Goal: Task Accomplishment & Management: Use online tool/utility

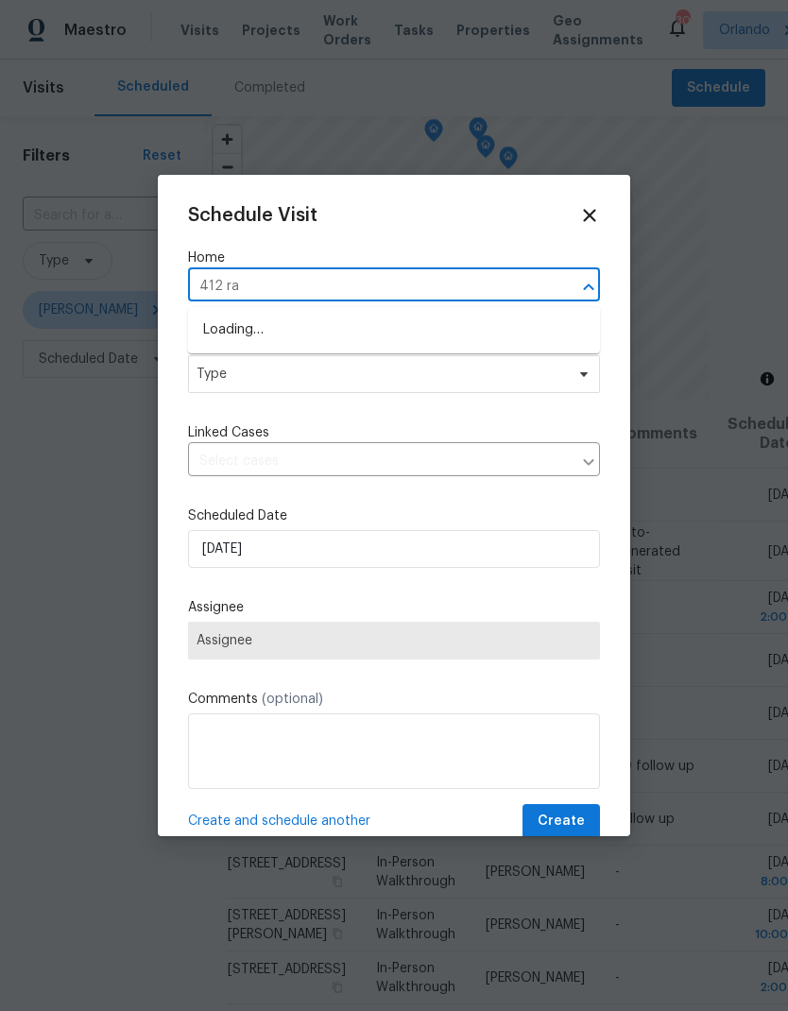
type input "412 ran"
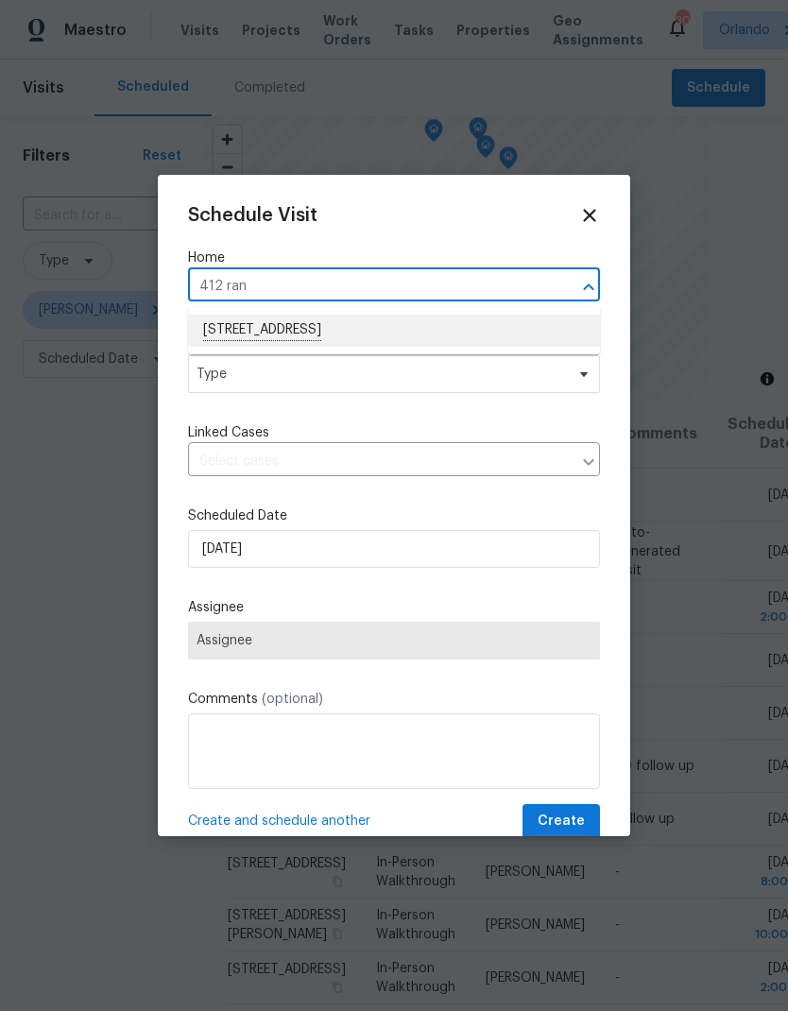
click at [410, 326] on li "[STREET_ADDRESS]" at bounding box center [394, 331] width 412 height 32
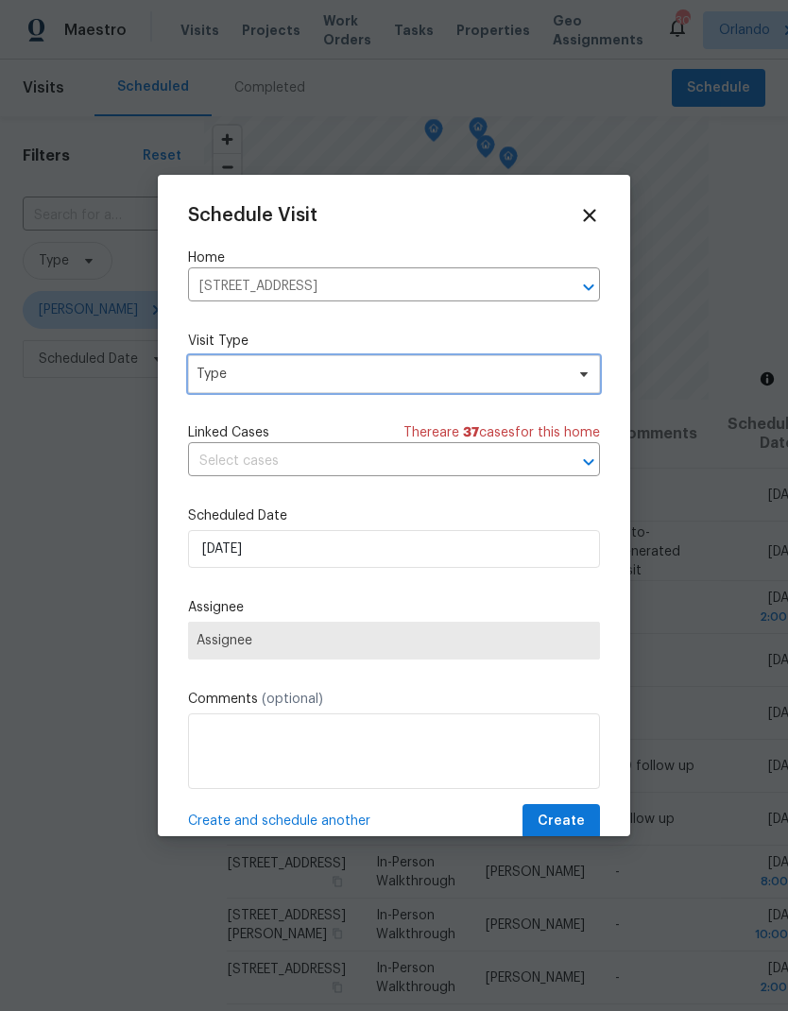
click at [502, 363] on span "Type" at bounding box center [394, 374] width 412 height 38
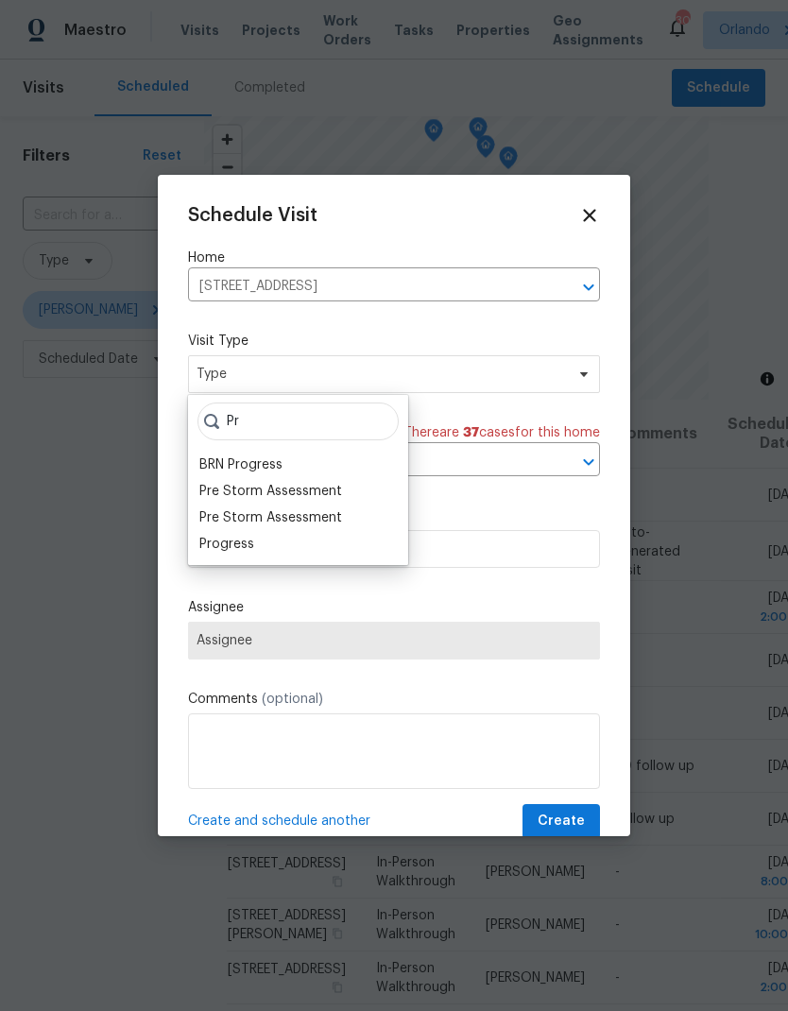
type input "Pr"
click at [245, 545] on div "Progress" at bounding box center [226, 544] width 55 height 19
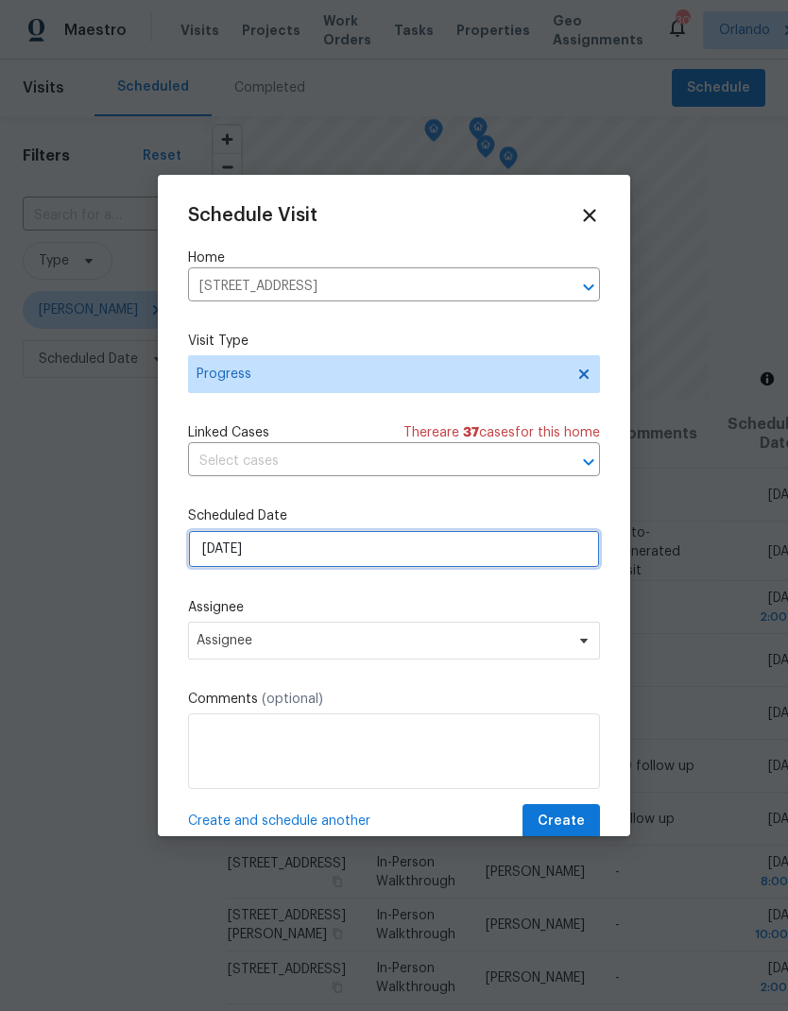
click at [427, 558] on input "9/8/2025" at bounding box center [394, 549] width 412 height 38
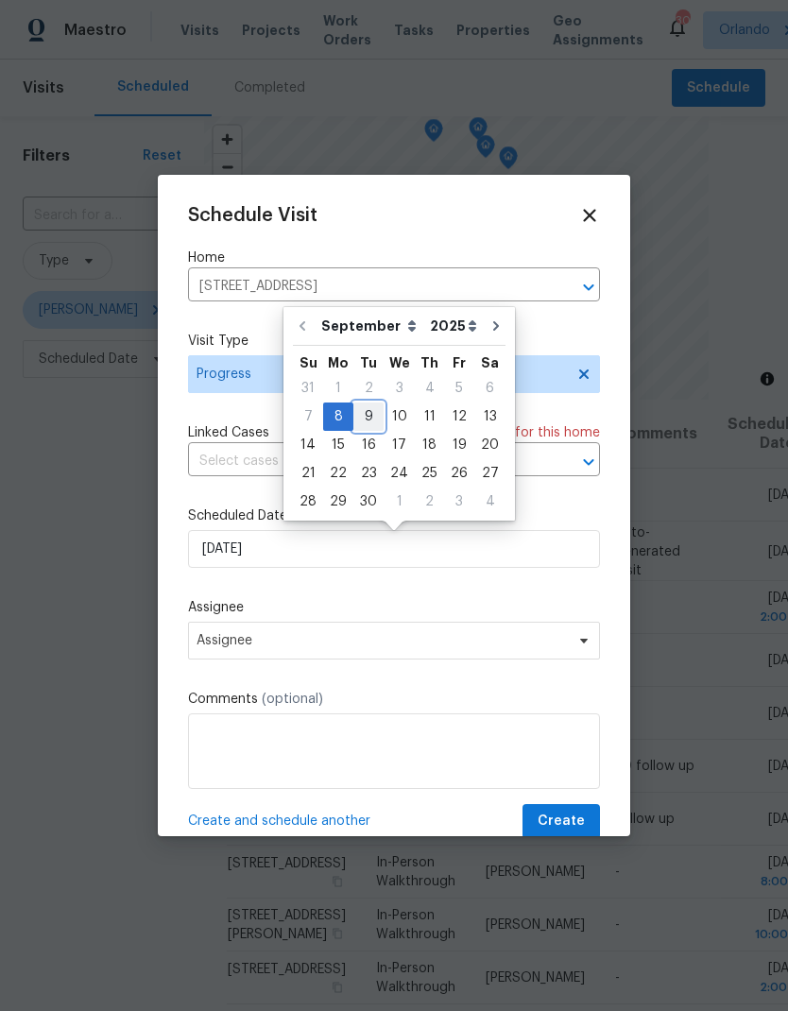
click at [369, 415] on div "9" at bounding box center [368, 417] width 30 height 26
type input "[DATE]"
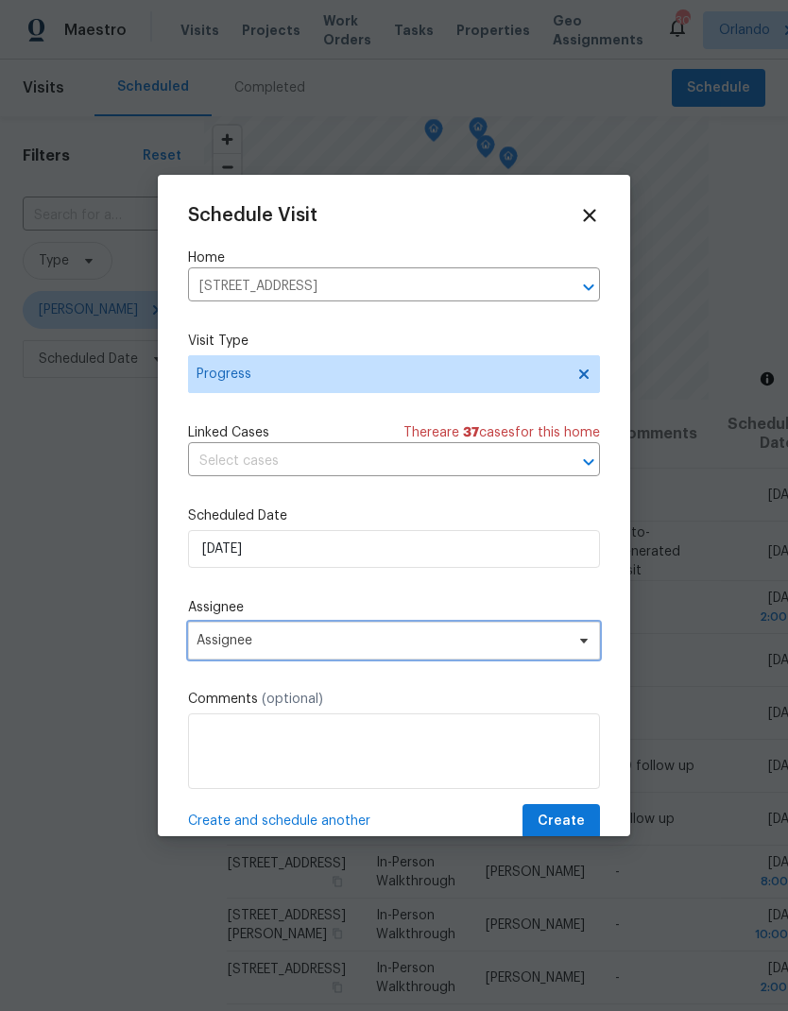
click at [531, 644] on span "Assignee" at bounding box center [382, 640] width 370 height 15
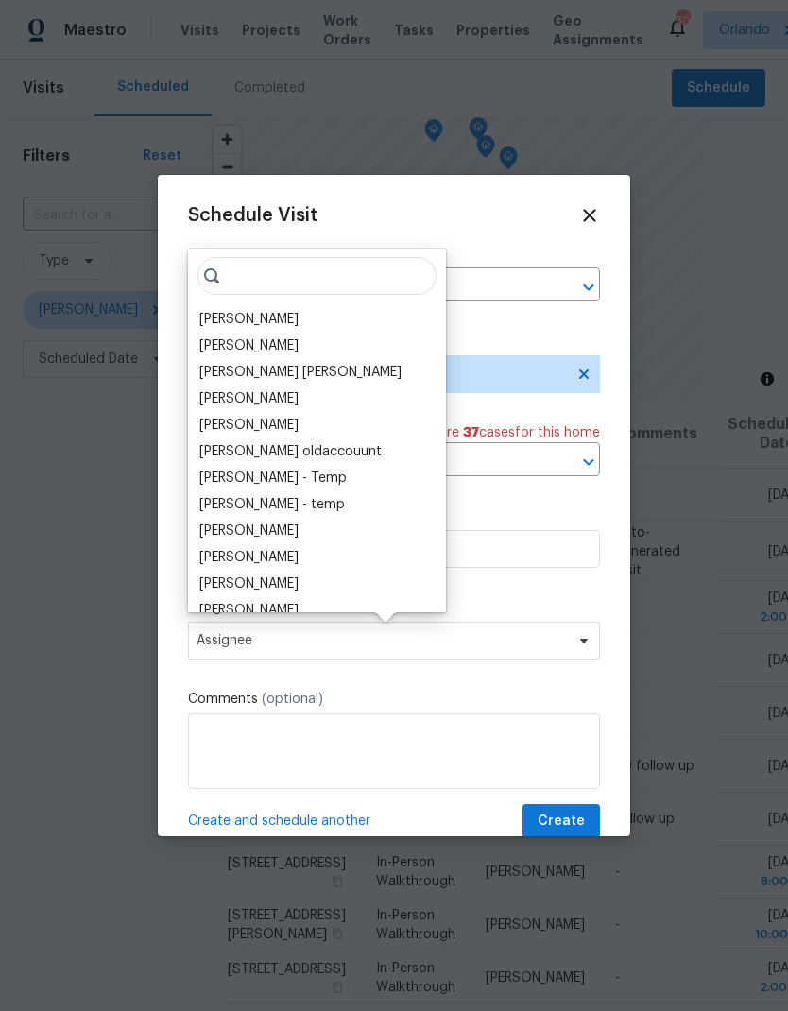
click at [257, 316] on div "[PERSON_NAME]" at bounding box center [248, 319] width 99 height 19
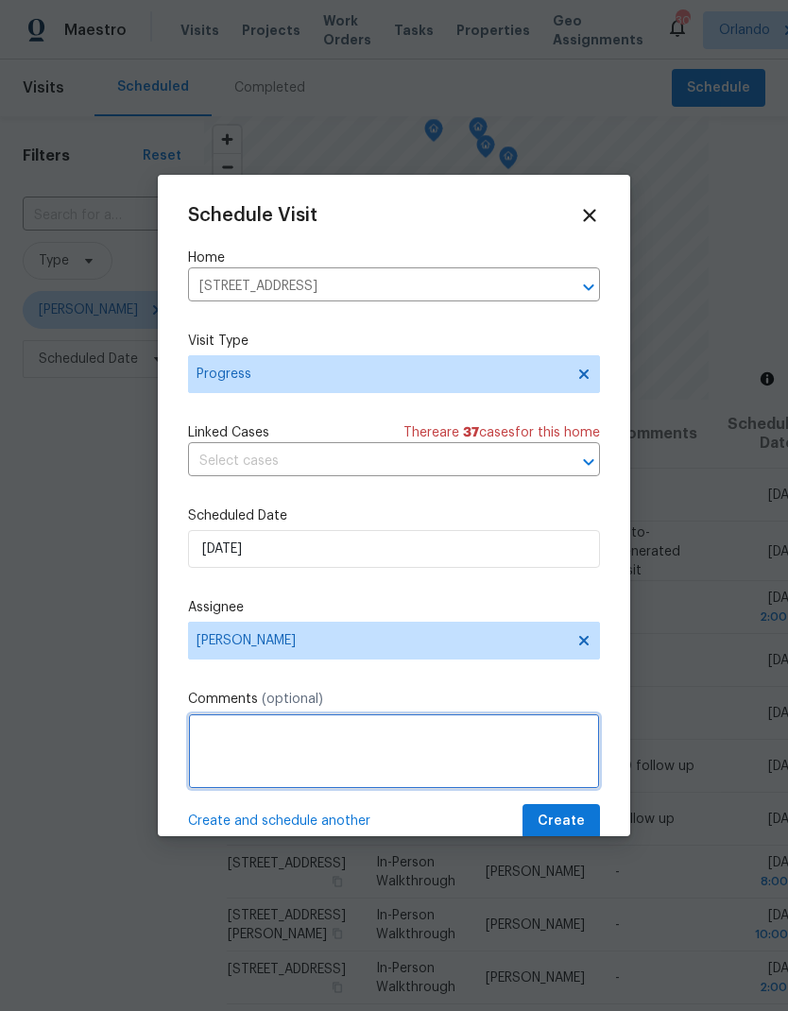
click at [544, 745] on textarea at bounding box center [394, 752] width 412 height 76
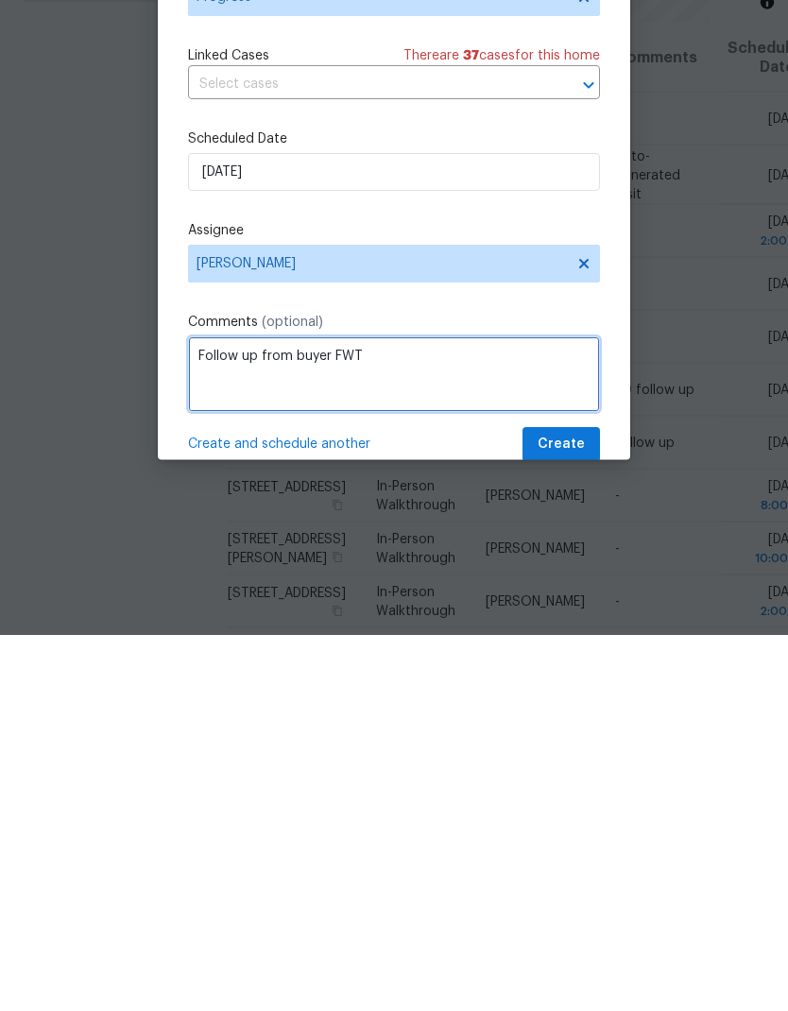
type textarea "Follow up from buyer FWT"
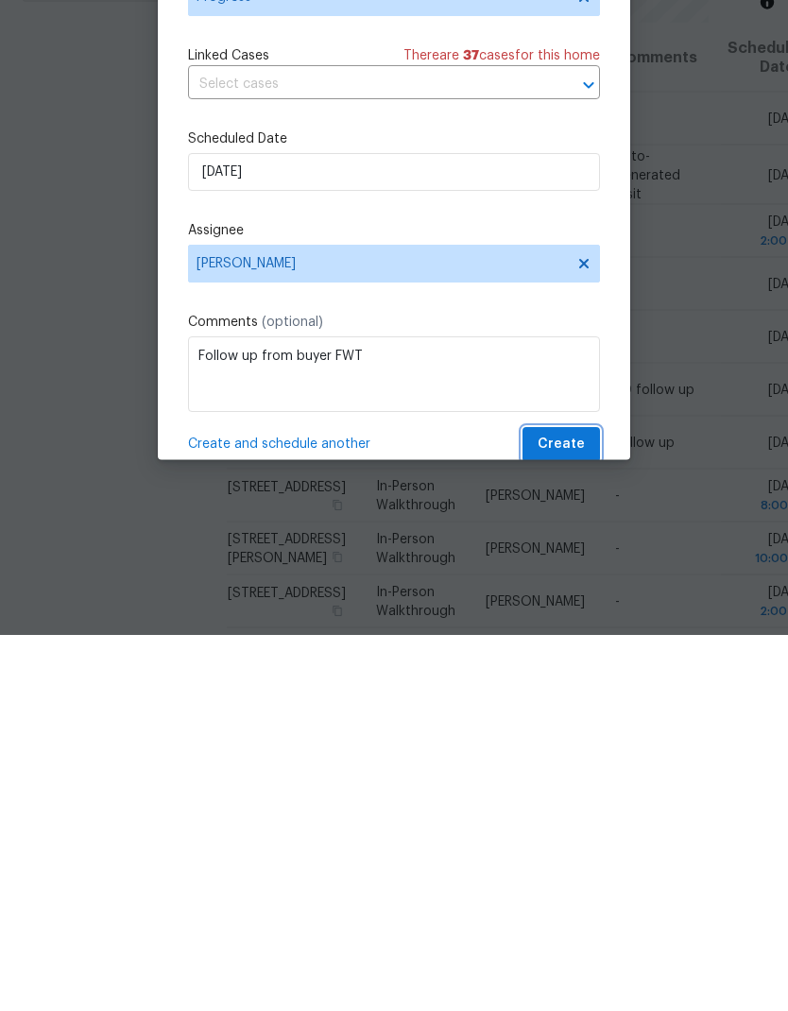
click at [580, 810] on span "Create" at bounding box center [561, 822] width 47 height 24
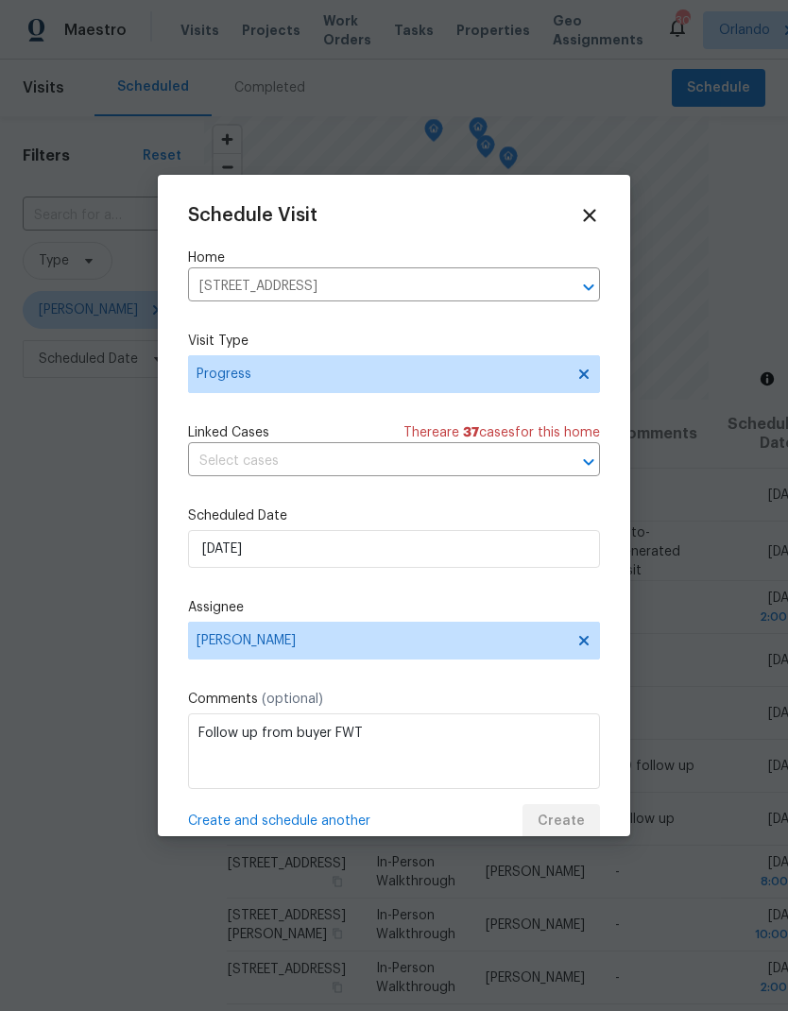
scroll to position [0, 0]
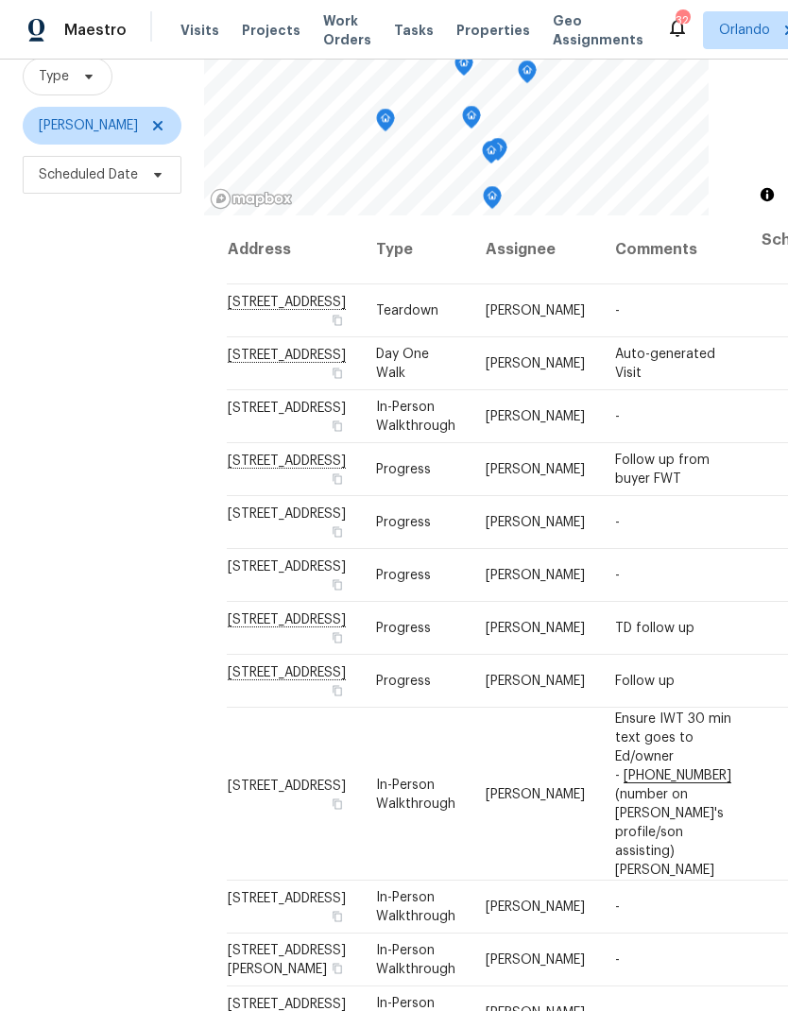
scroll to position [182, 0]
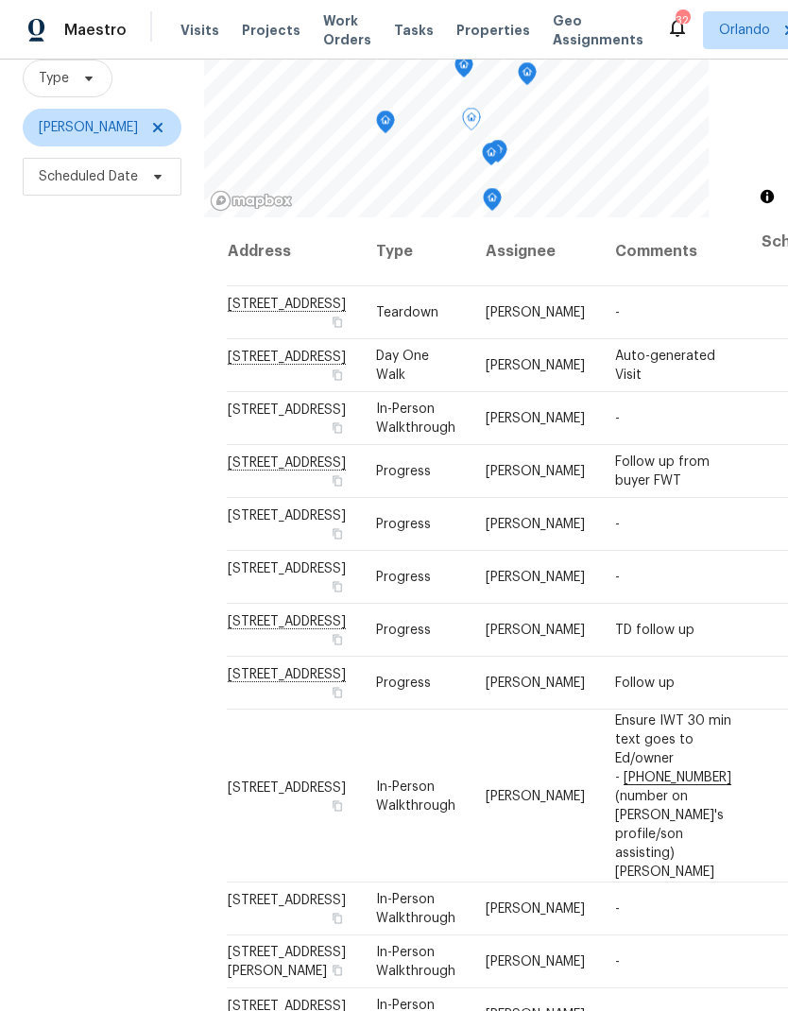
click at [0, 0] on icon at bounding box center [0, 0] width 0 height 0
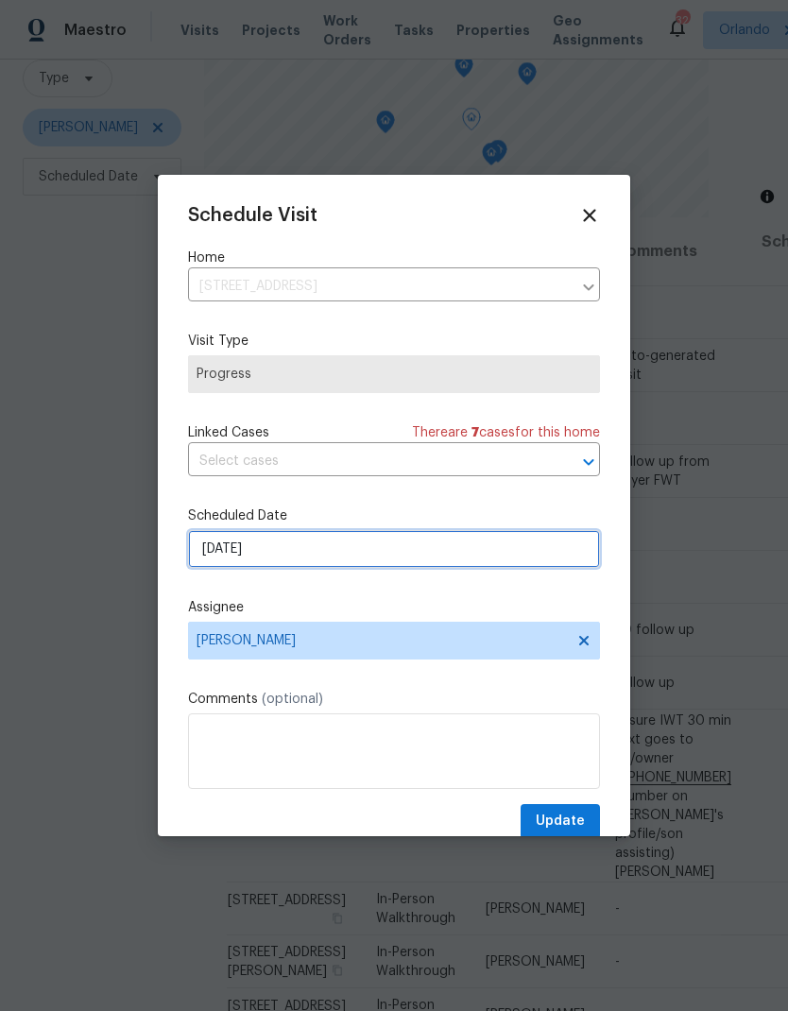
click at [414, 559] on input "[DATE]" at bounding box center [394, 549] width 412 height 38
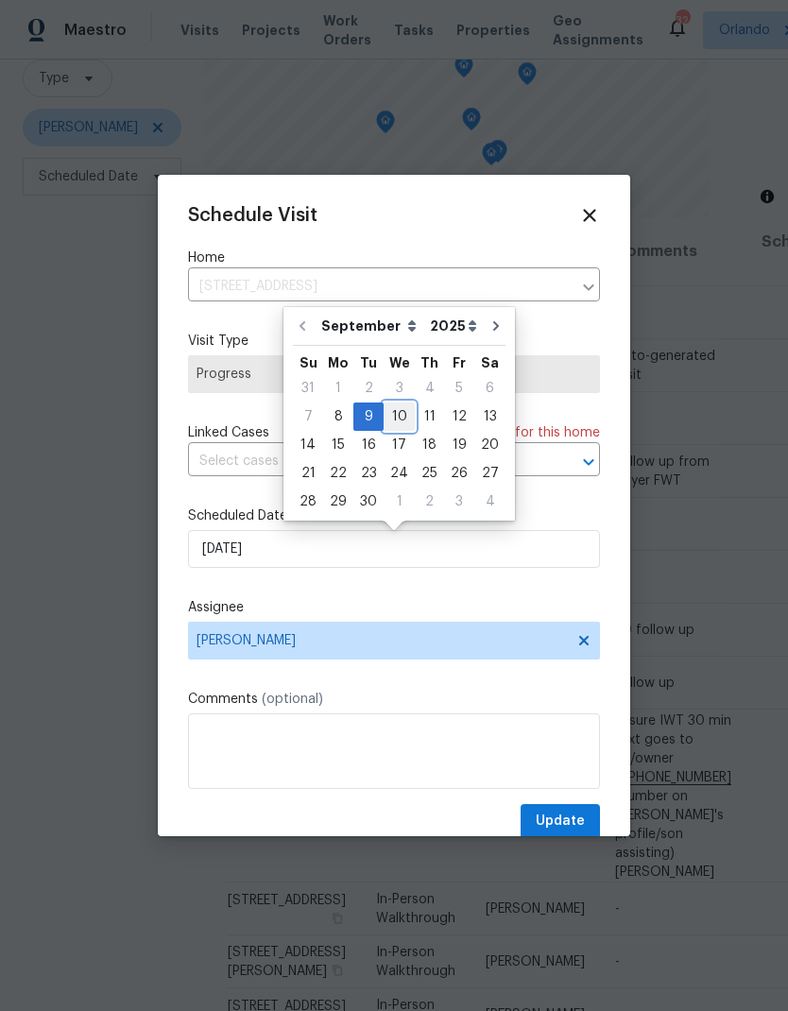
click at [401, 417] on div "10" at bounding box center [399, 417] width 31 height 26
type input "[DATE]"
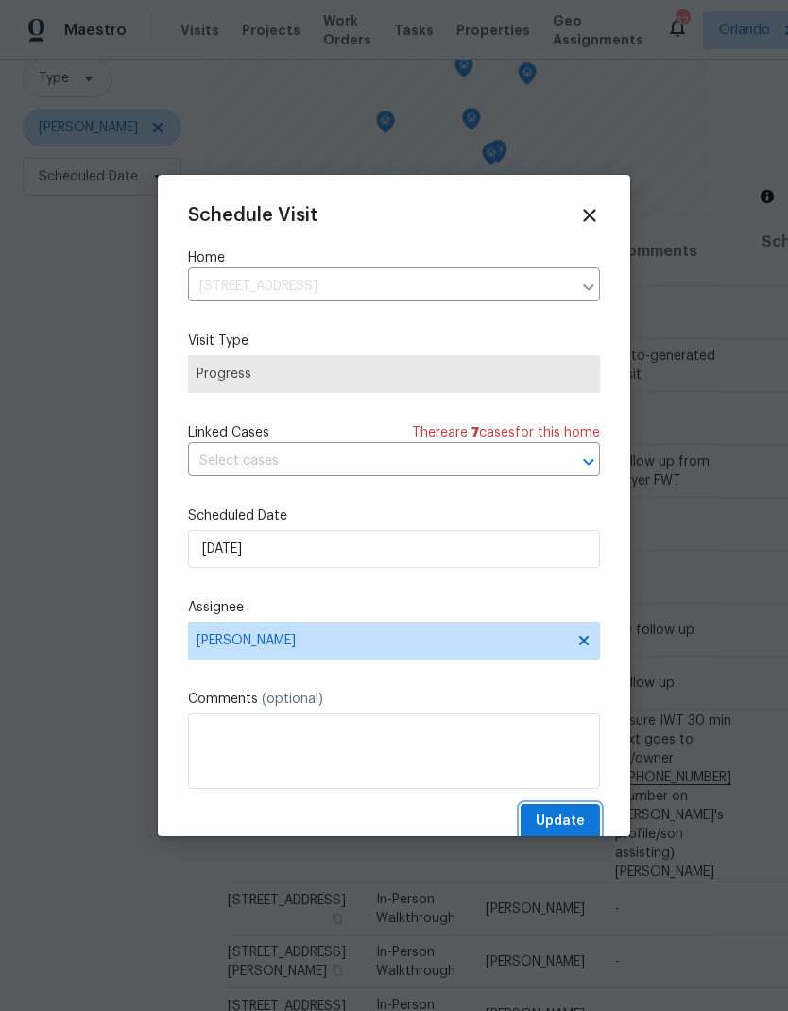
click at [575, 820] on span "Update" at bounding box center [560, 822] width 49 height 24
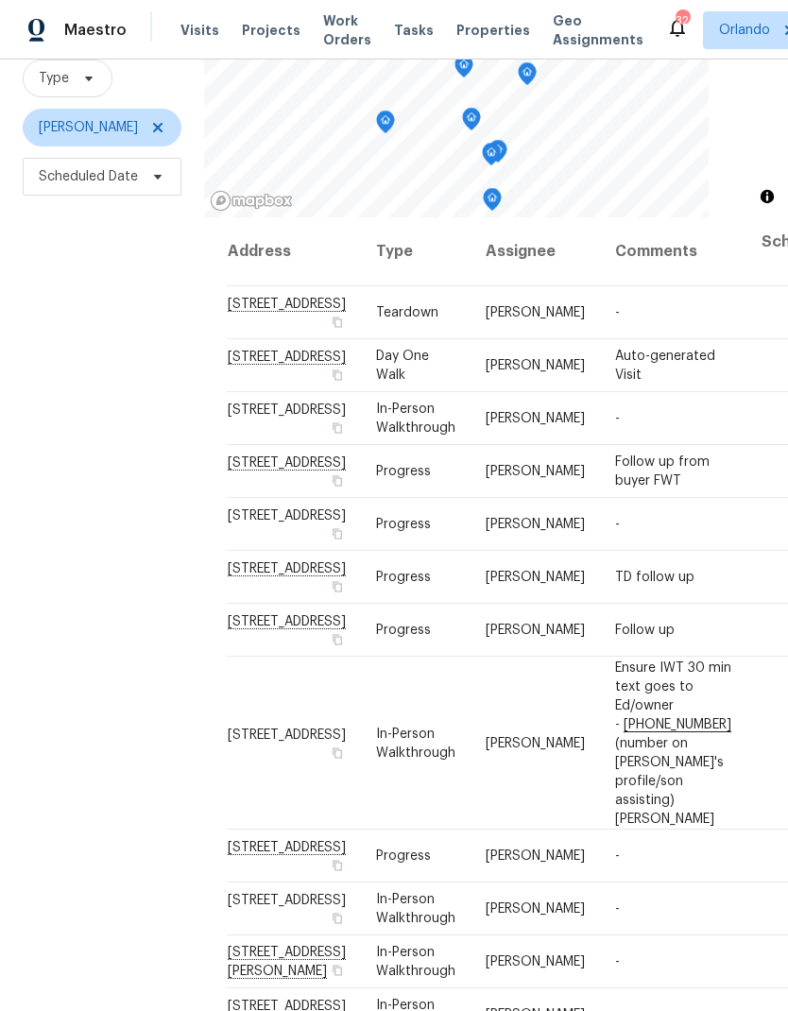
scroll to position [0, 0]
